Goal: Find specific page/section: Find specific page/section

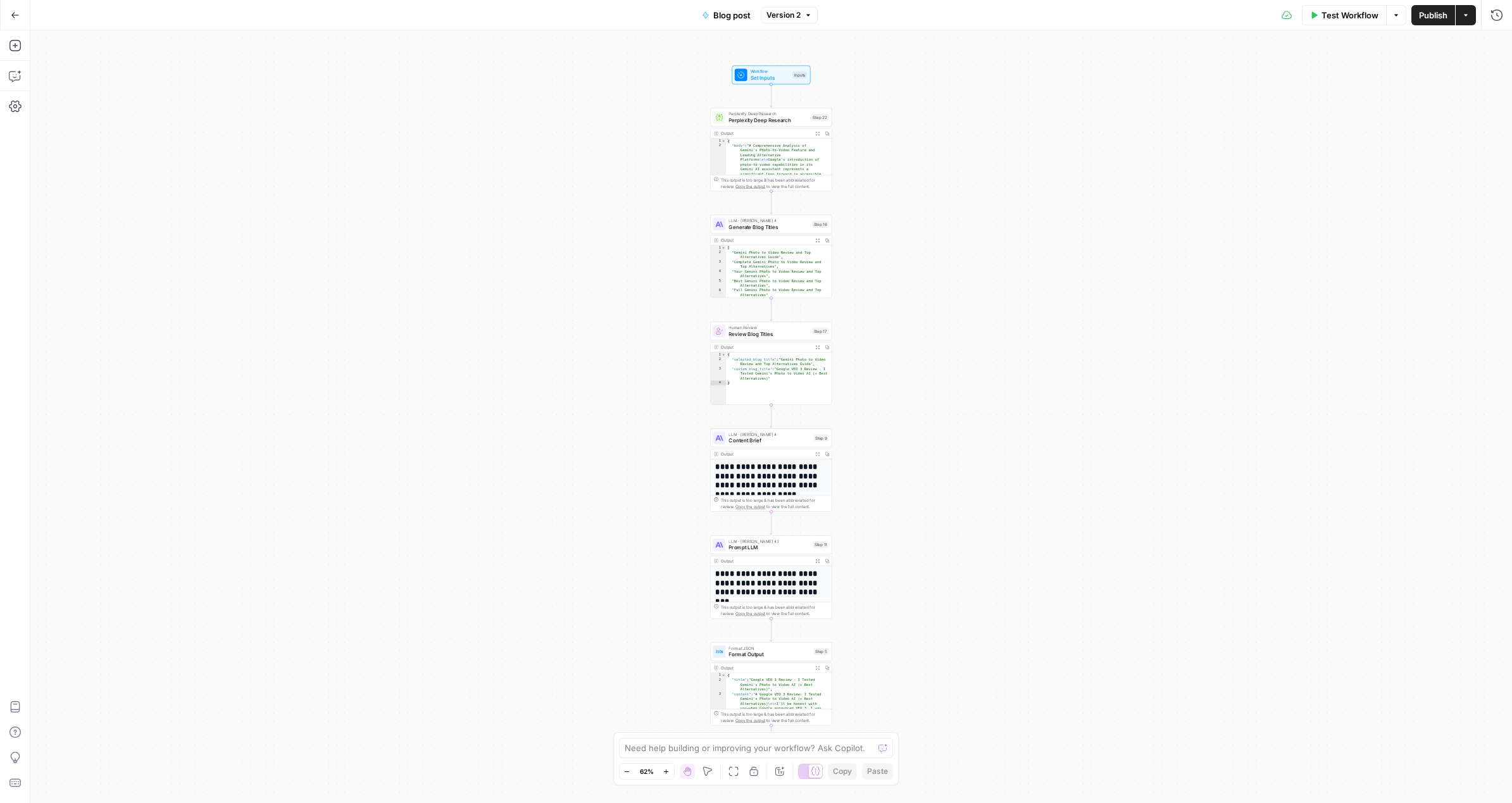
click at [18, 17] on icon "button" at bounding box center [15, 15] width 9 height 9
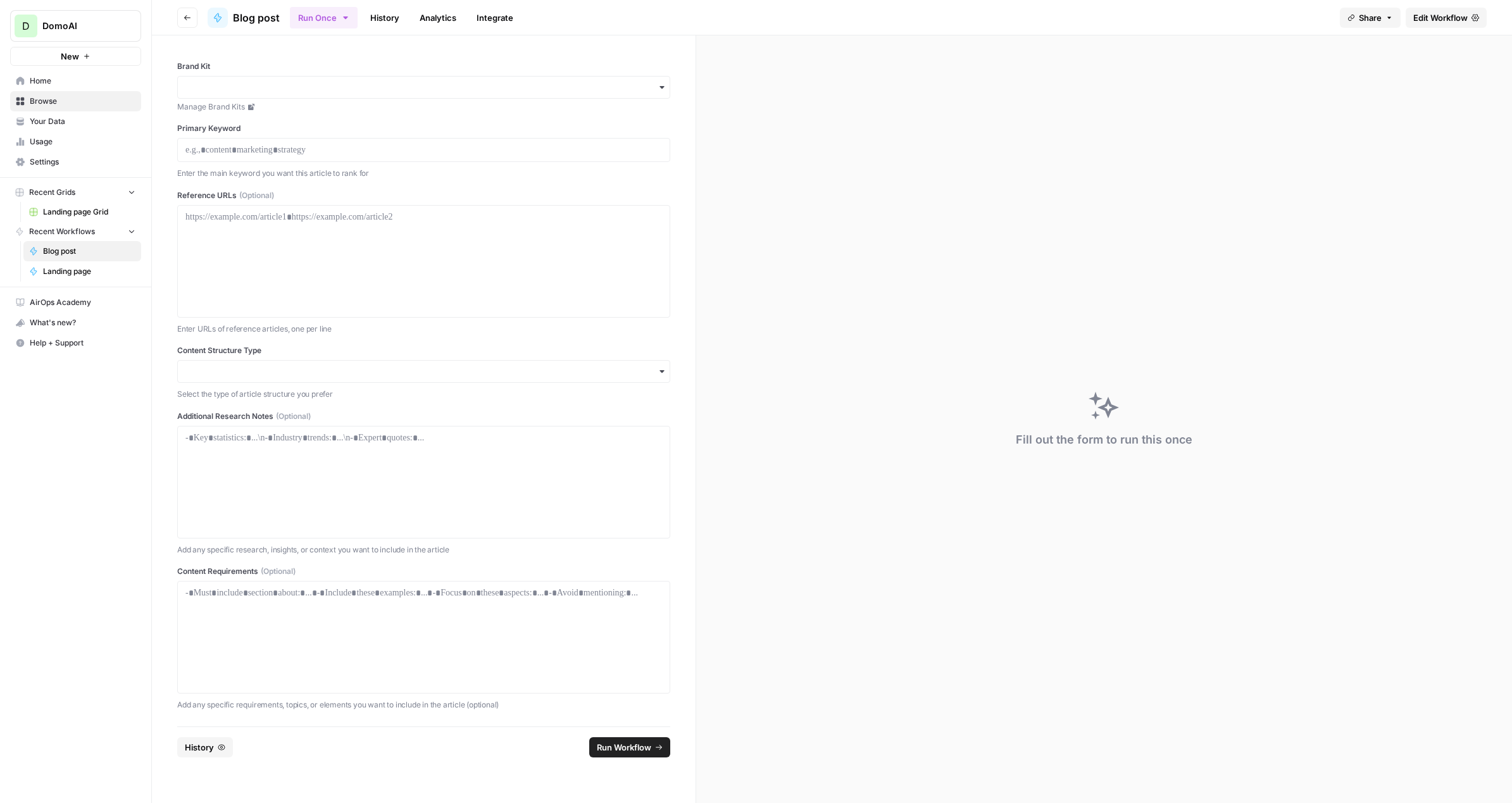
click at [63, 210] on span "Landing page Grid" at bounding box center [89, 212] width 93 height 11
